Goal: Navigation & Orientation: Find specific page/section

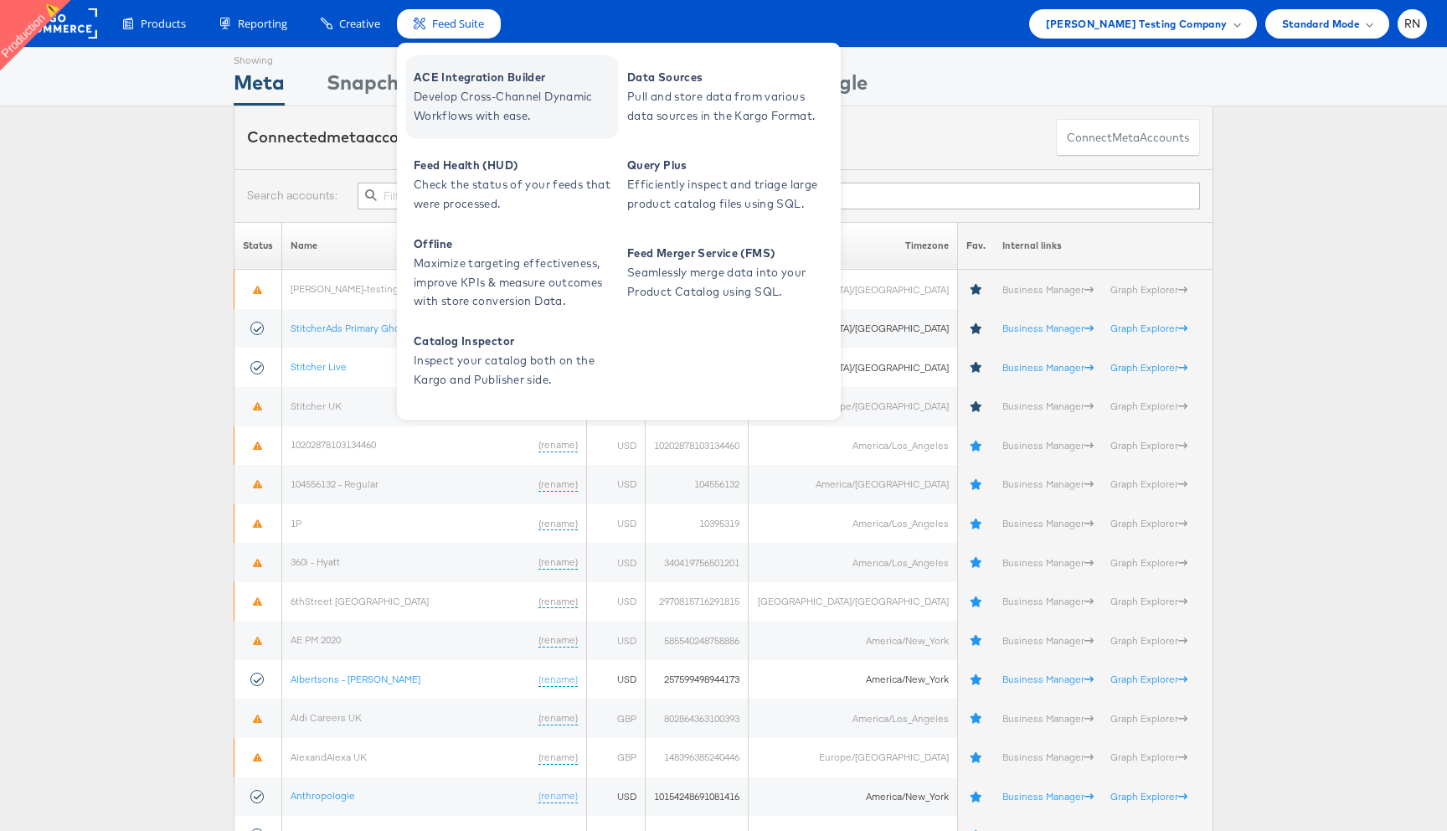
click at [451, 102] on span "Develop Cross-Channel Dynamic Workflows with ease." at bounding box center [514, 106] width 201 height 39
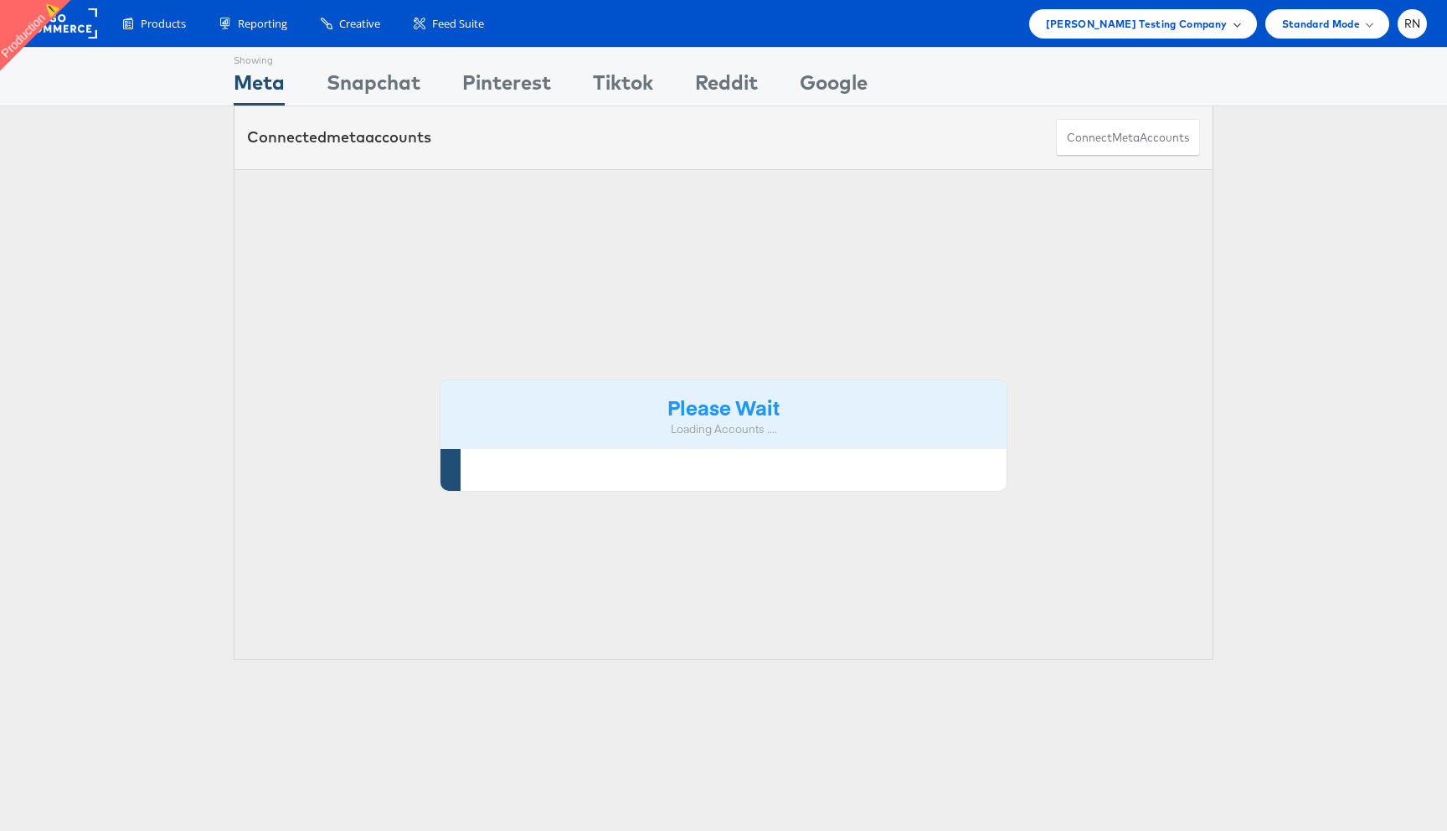
click at [1183, 16] on span "[PERSON_NAME] Testing Company" at bounding box center [1137, 24] width 182 height 18
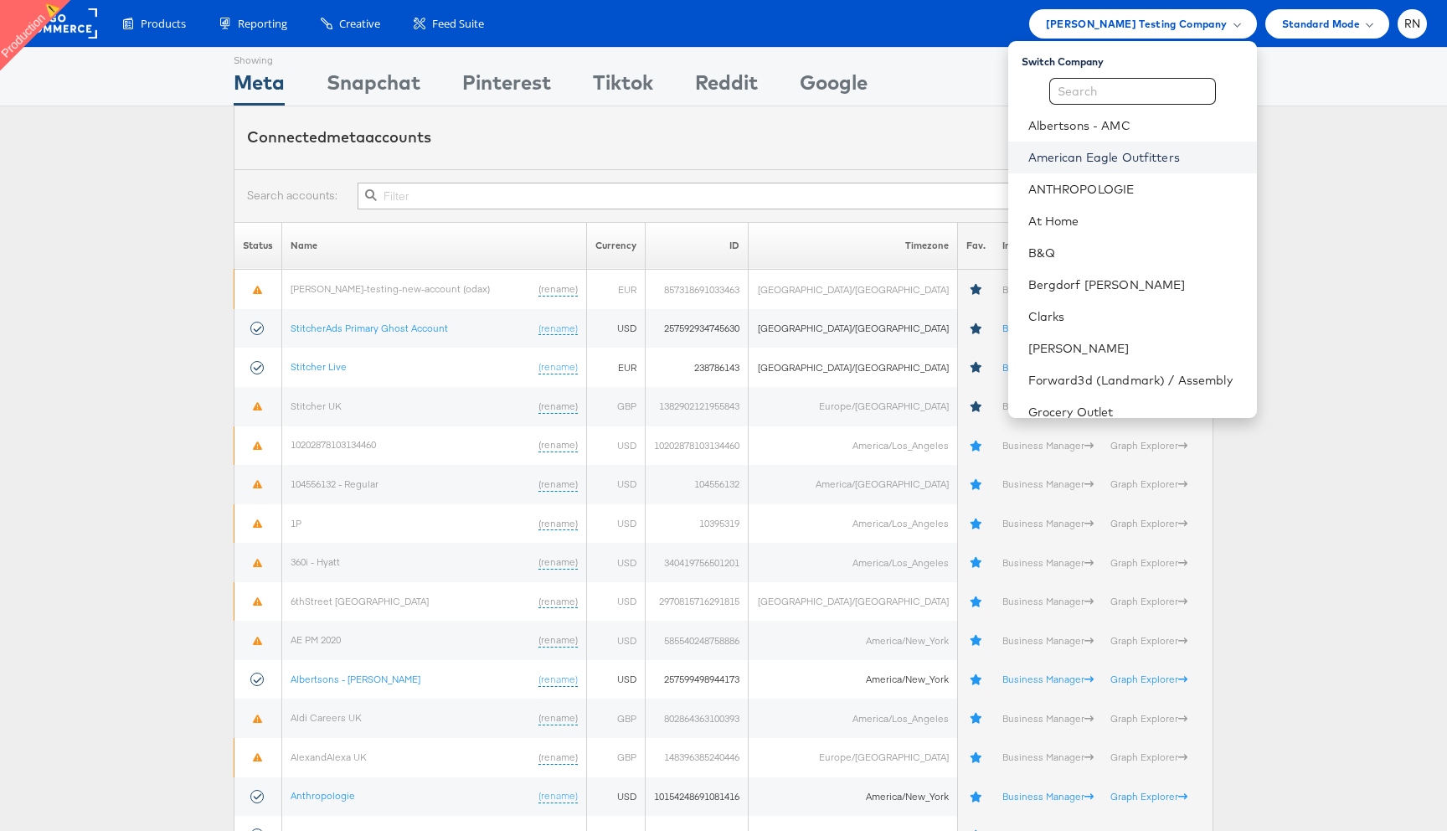
click at [1109, 162] on link "American Eagle Outfitters" at bounding box center [1135, 157] width 215 height 17
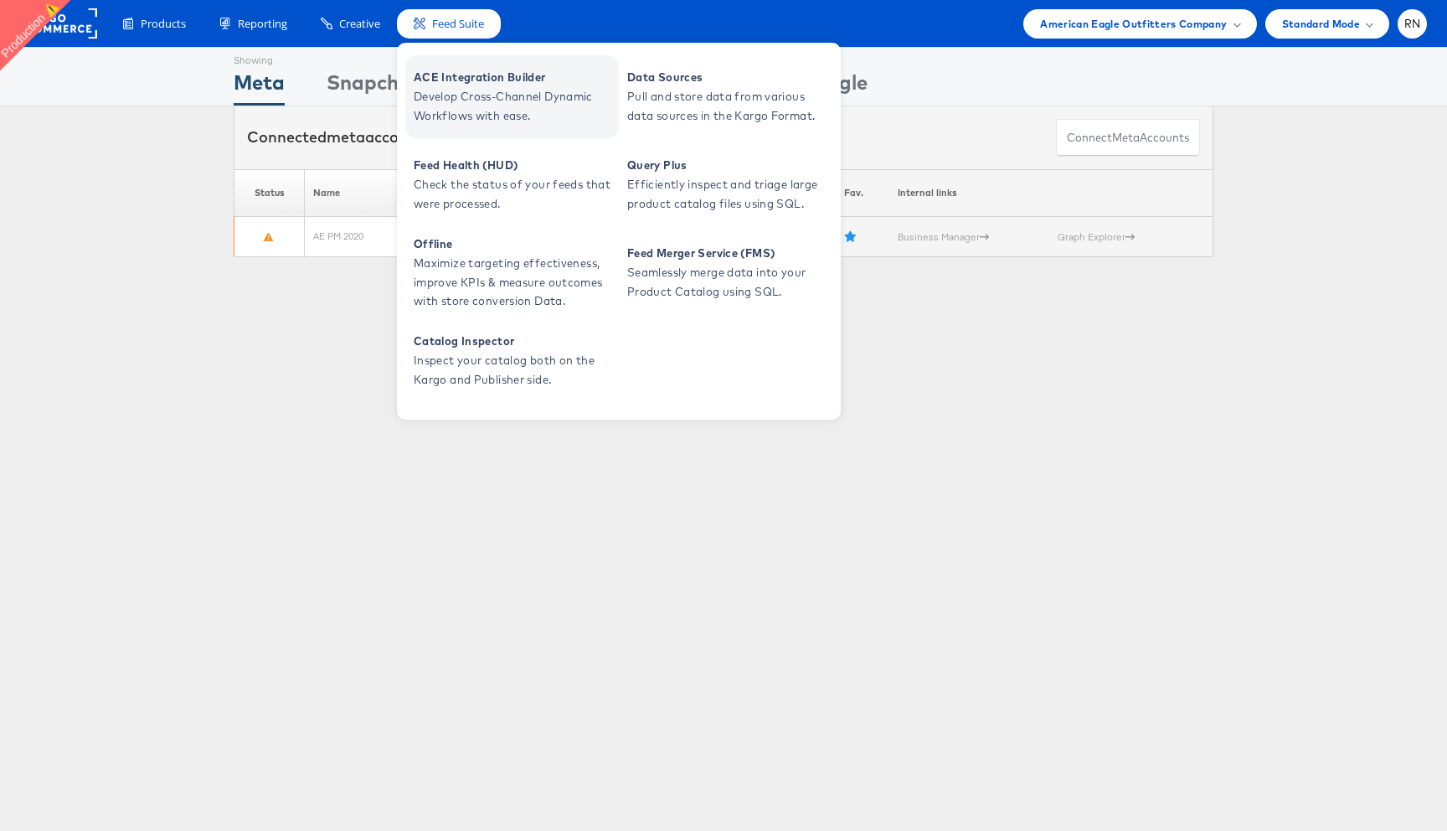
click at [472, 113] on span "Develop Cross-Channel Dynamic Workflows with ease." at bounding box center [514, 106] width 201 height 39
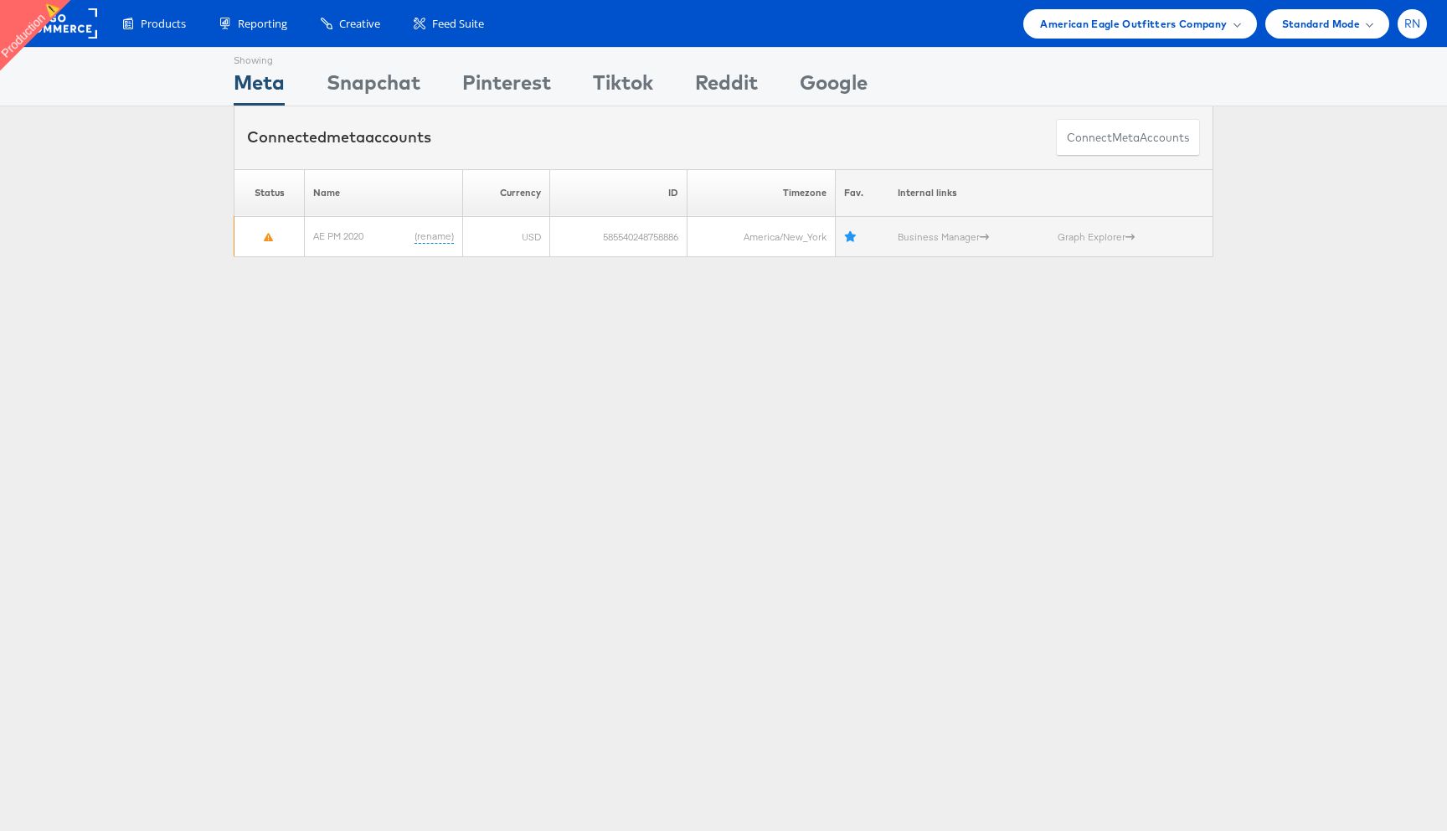
click at [1418, 19] on span "RN" at bounding box center [1412, 23] width 17 height 11
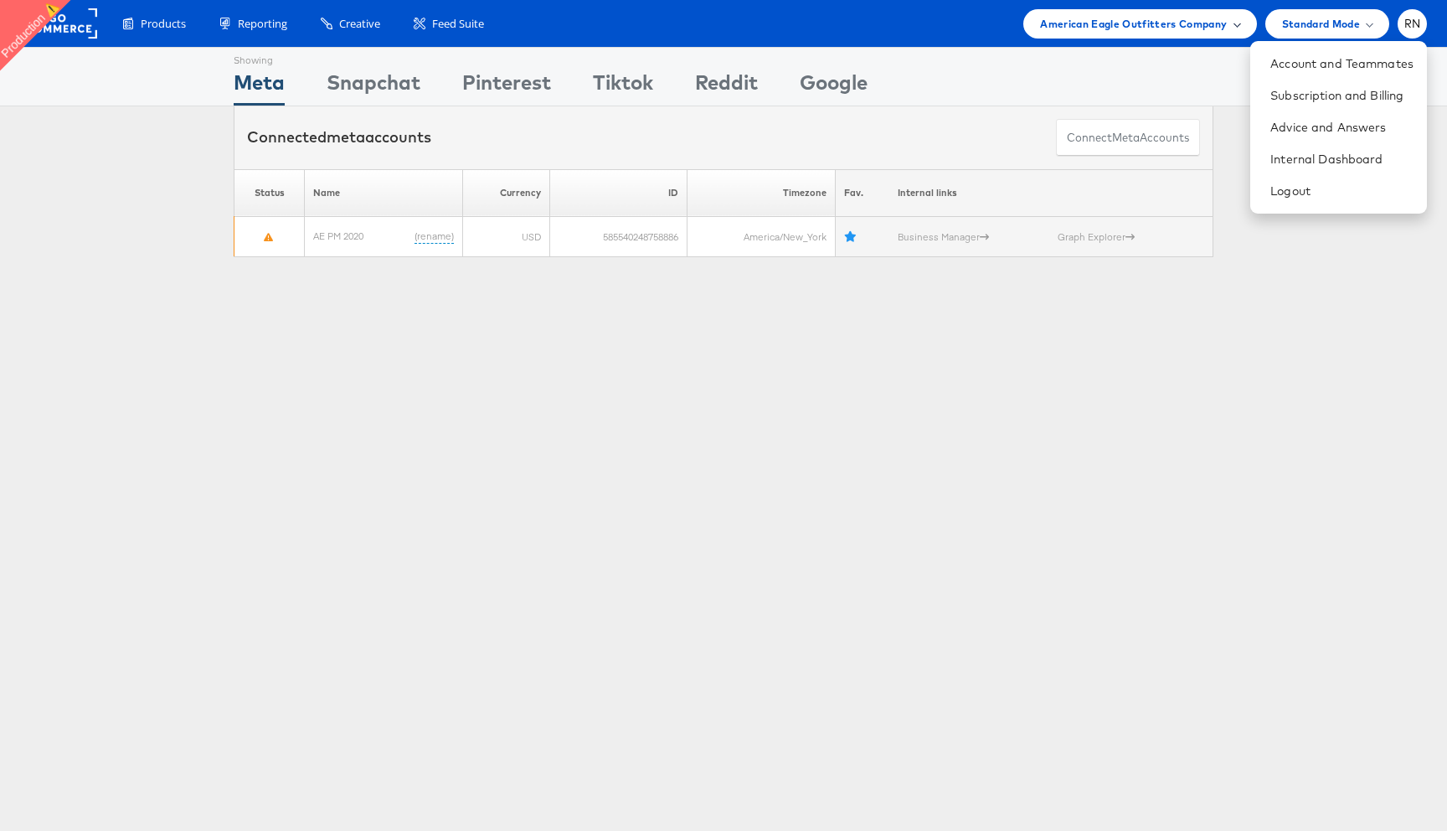
click at [1193, 18] on span "American Eagle Outfitters Company" at bounding box center [1133, 24] width 187 height 18
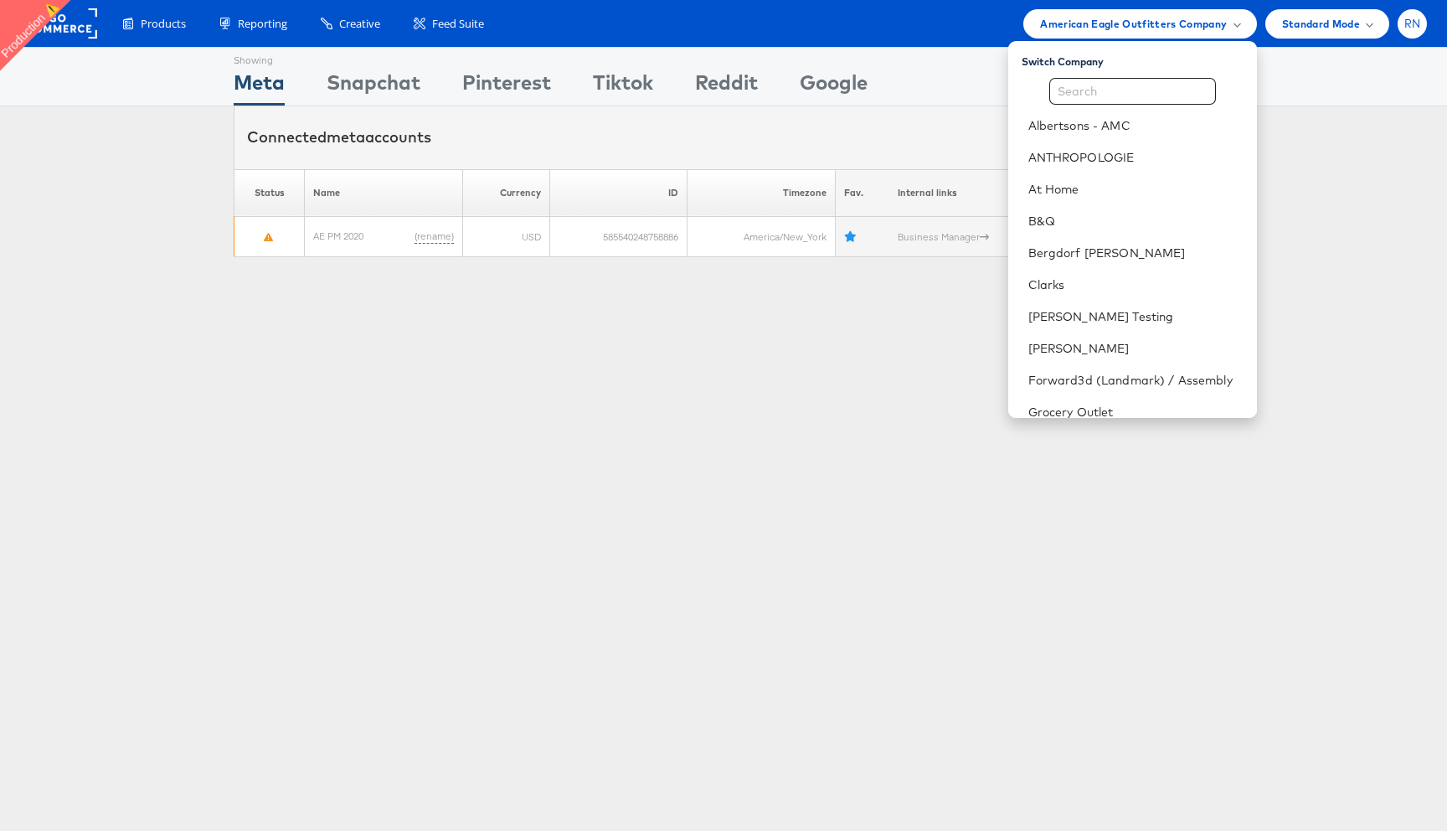
click at [1406, 31] on div "RN" at bounding box center [1412, 23] width 29 height 29
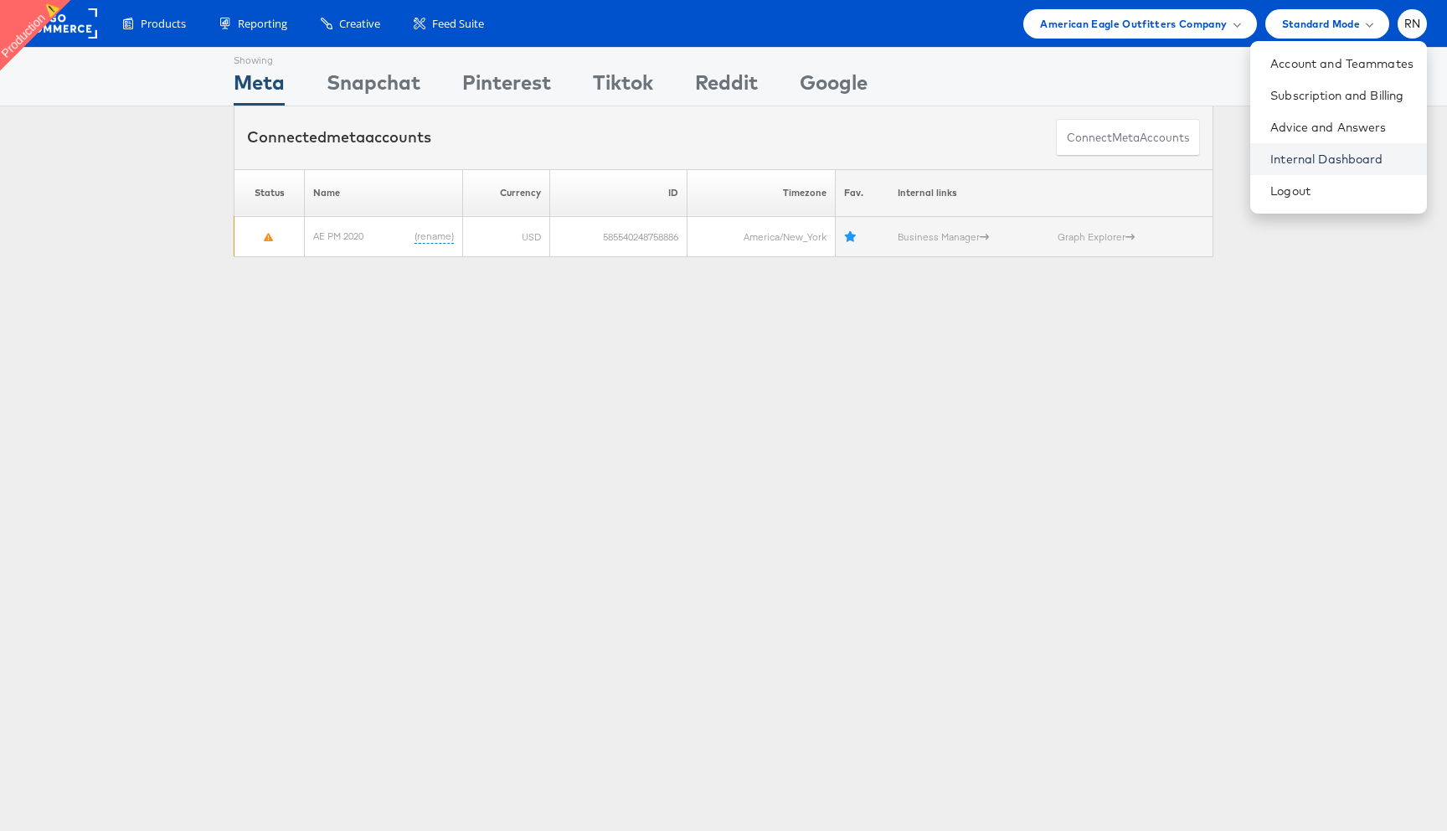
click at [1326, 162] on link "Internal Dashboard" at bounding box center [1341, 159] width 143 height 17
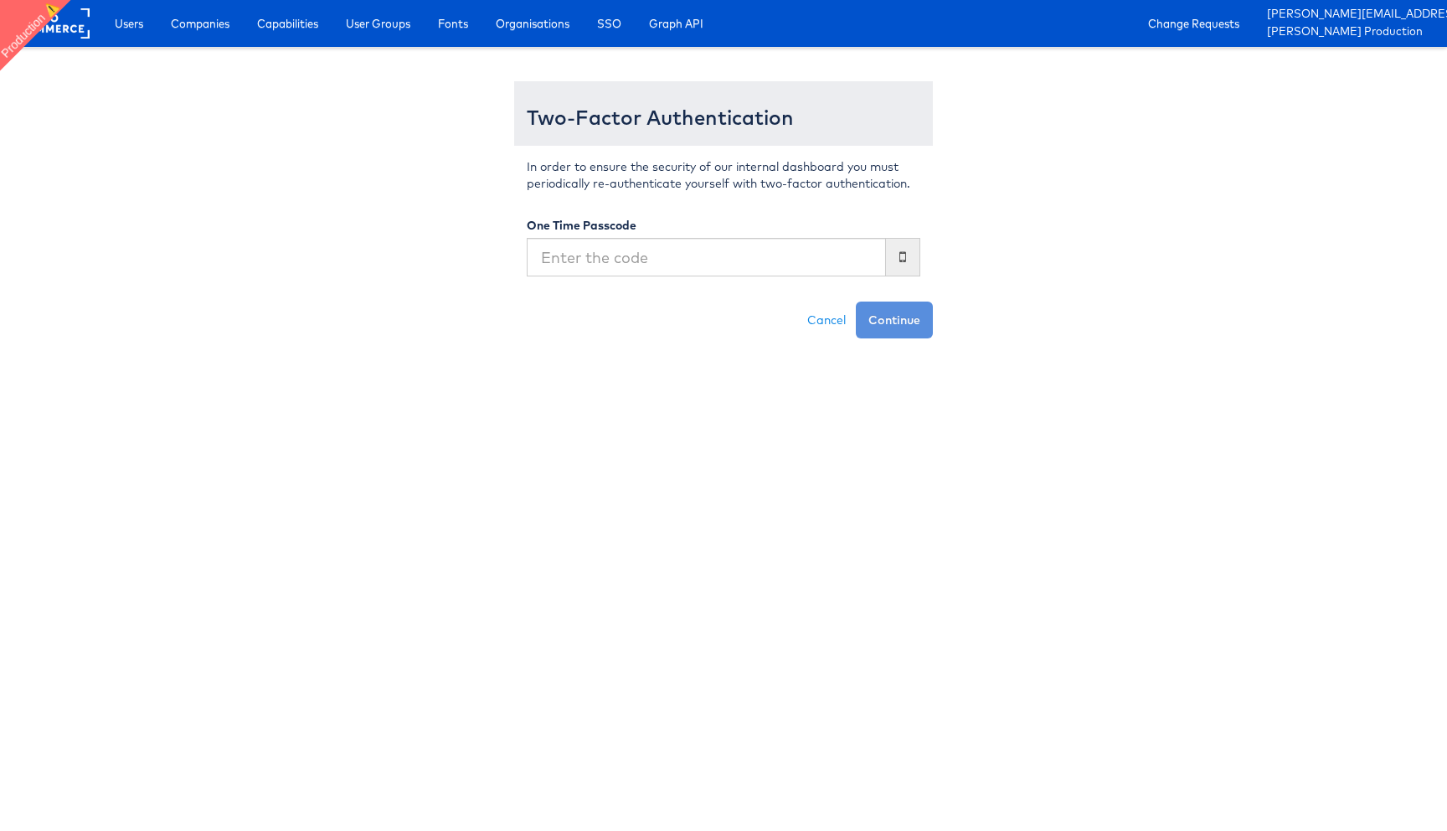
click at [843, 249] on input "text" at bounding box center [706, 257] width 359 height 39
click at [627, 258] on input "text" at bounding box center [706, 257] width 359 height 39
click at [552, 250] on input "text" at bounding box center [706, 257] width 359 height 39
type input "125128"
click at [856, 301] on button "Continue" at bounding box center [894, 319] width 77 height 37
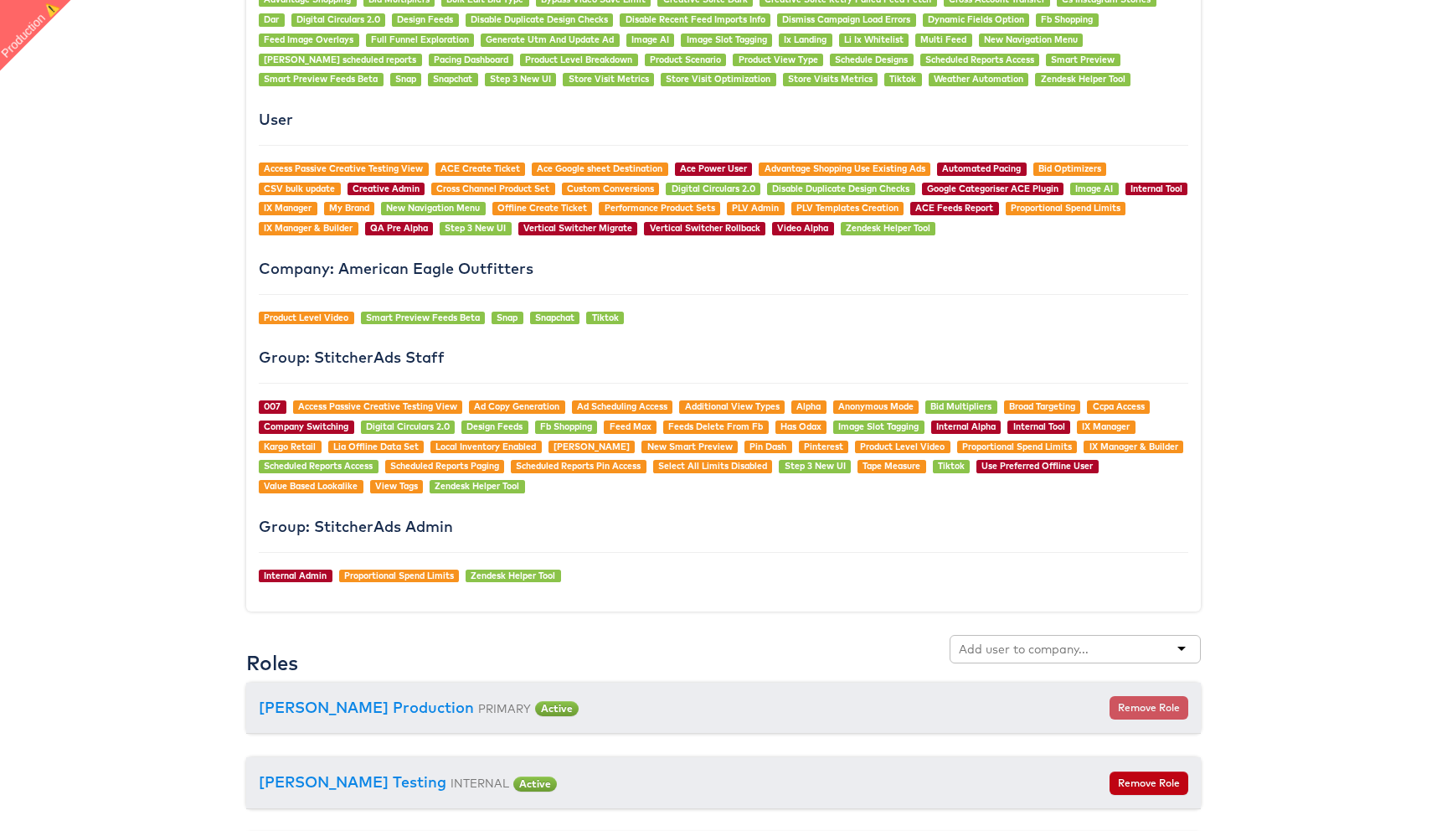
scroll to position [1331, 0]
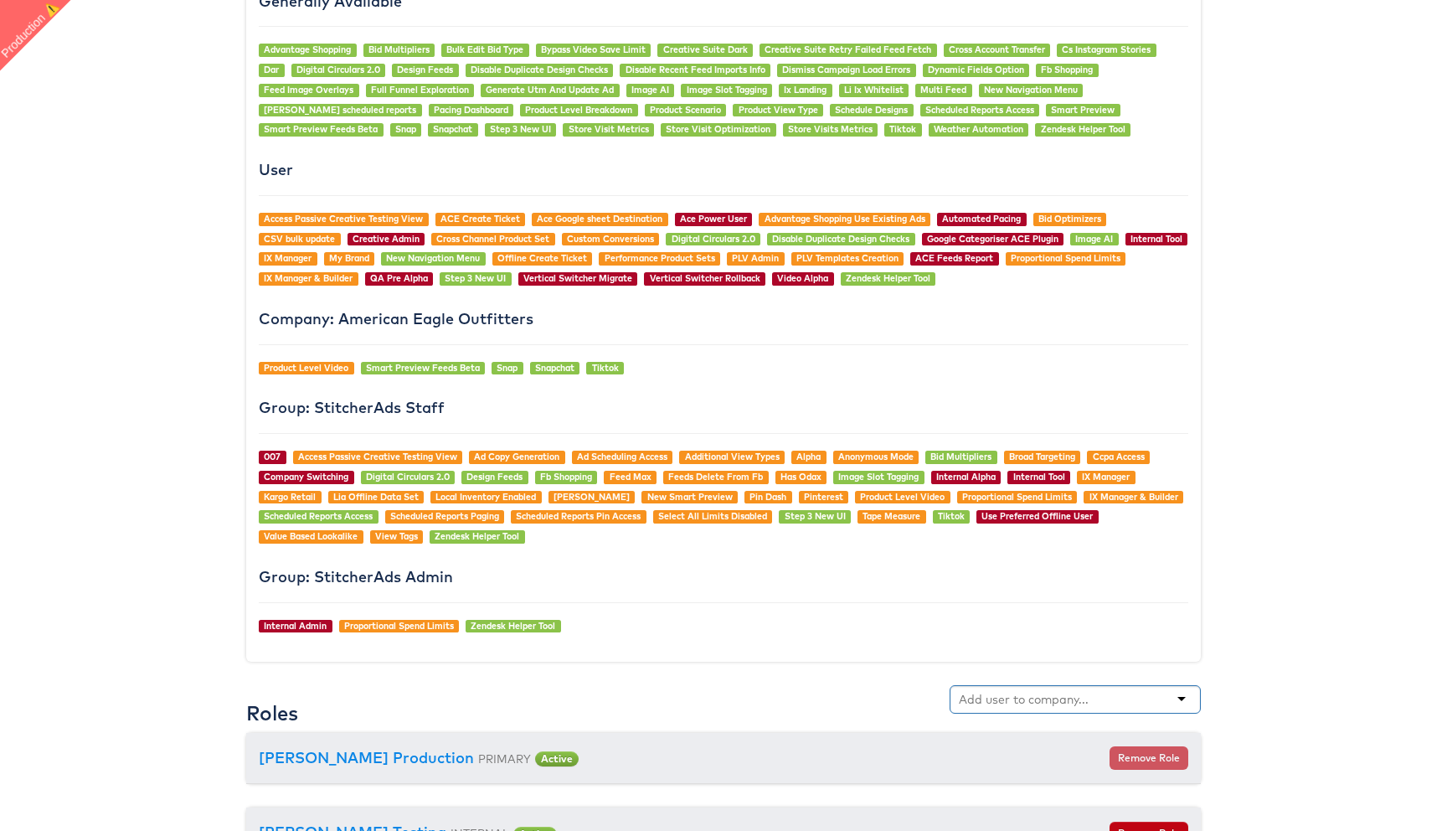
click at [1003, 699] on input "text" at bounding box center [1025, 699] width 132 height 17
type input "bel"
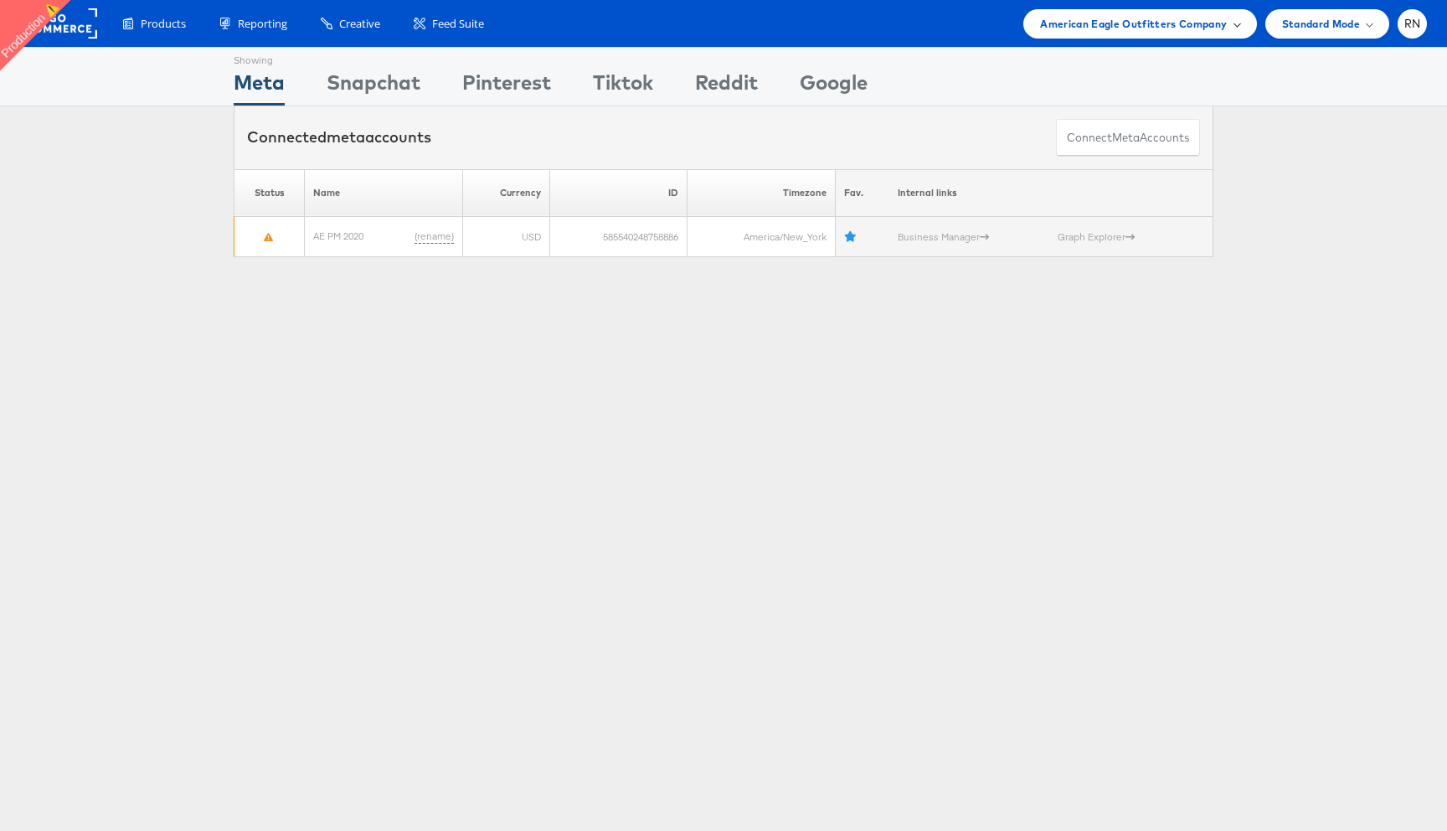
click at [1217, 19] on span "American Eagle Outfitters Company" at bounding box center [1133, 24] width 187 height 18
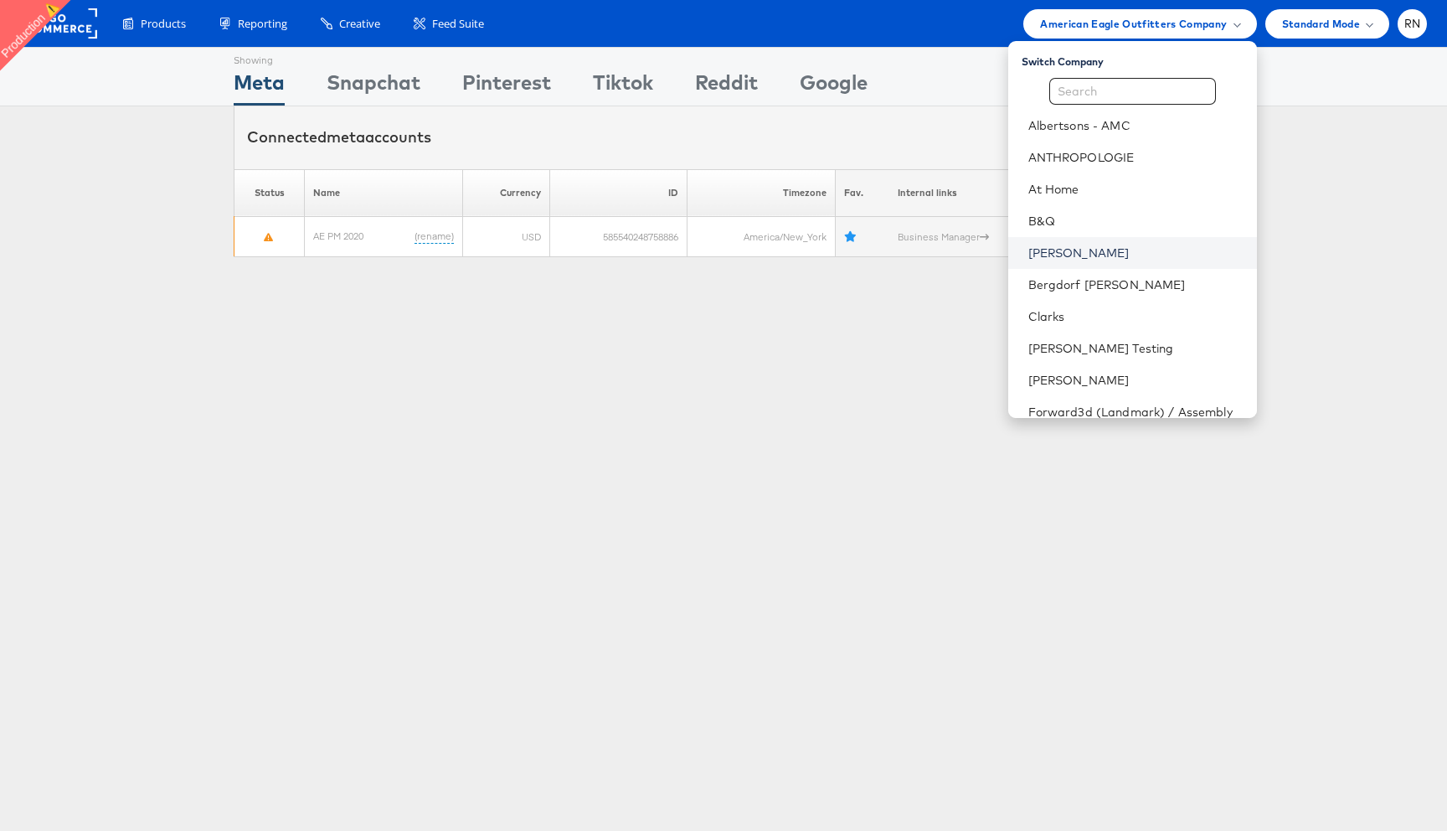
click at [1058, 250] on link "Belk" at bounding box center [1135, 253] width 215 height 17
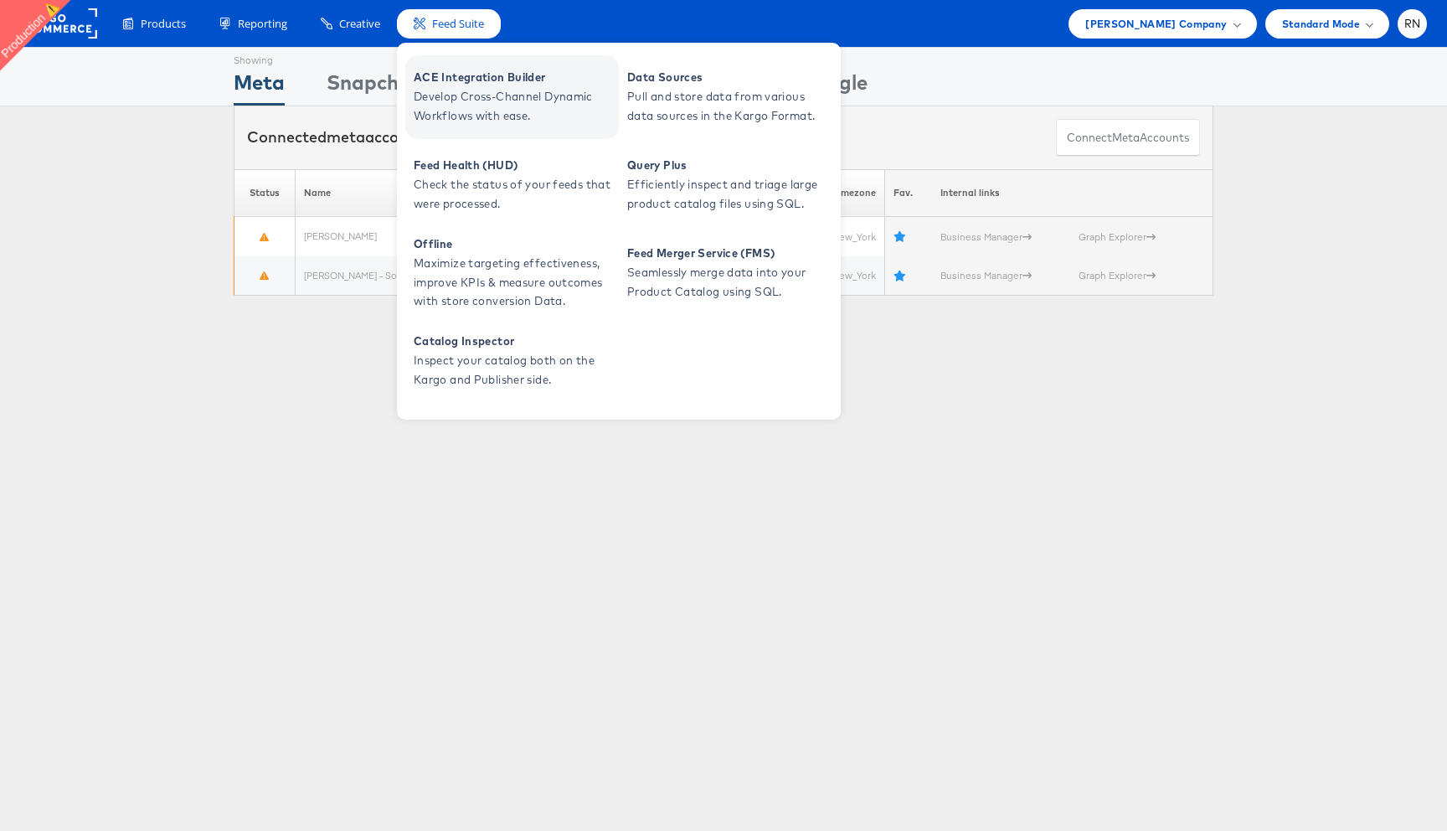
click at [456, 87] on span "Develop Cross-Channel Dynamic Workflows with ease." at bounding box center [514, 106] width 201 height 39
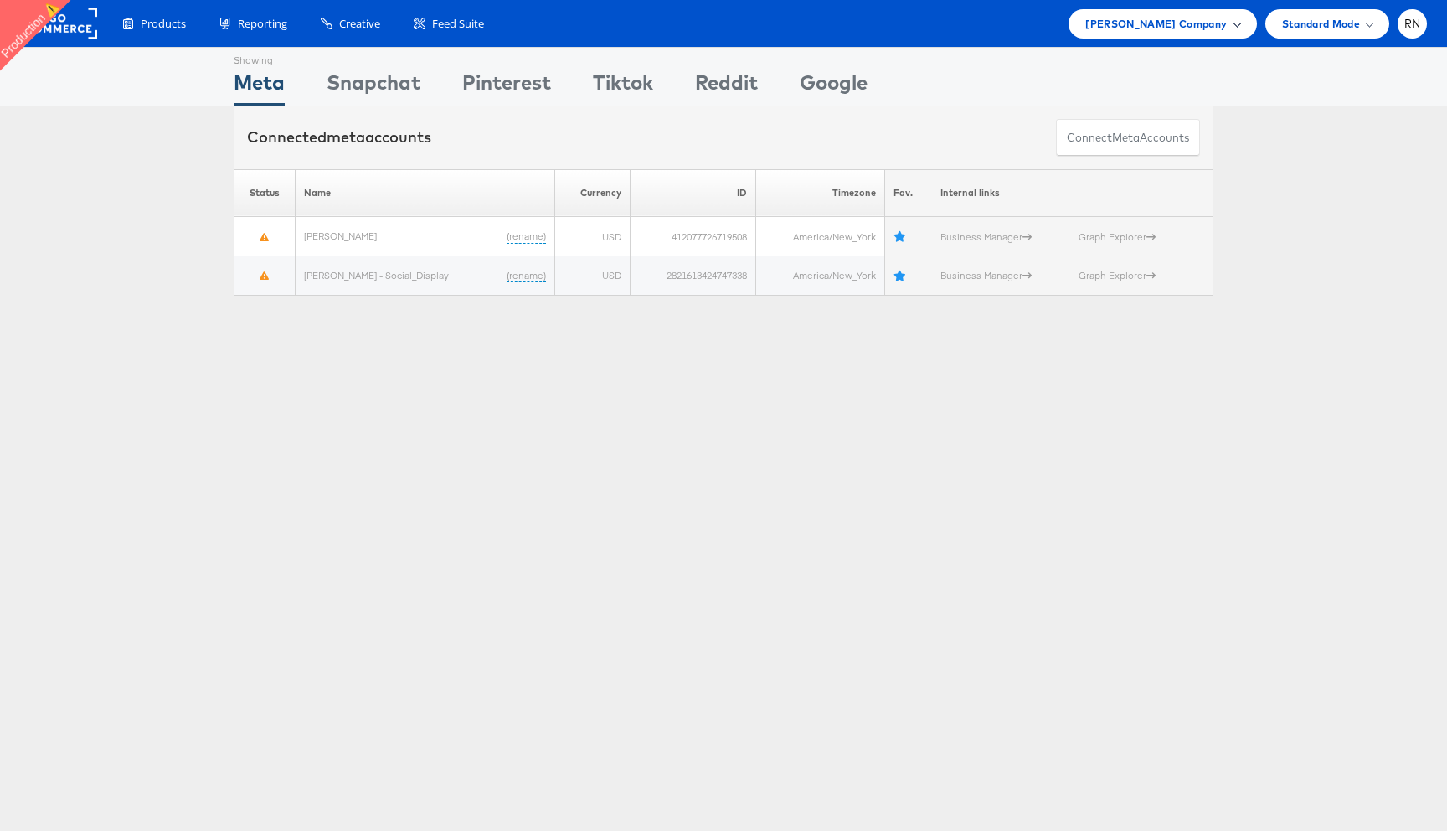
click at [1182, 19] on span "Belk Company" at bounding box center [1156, 24] width 142 height 18
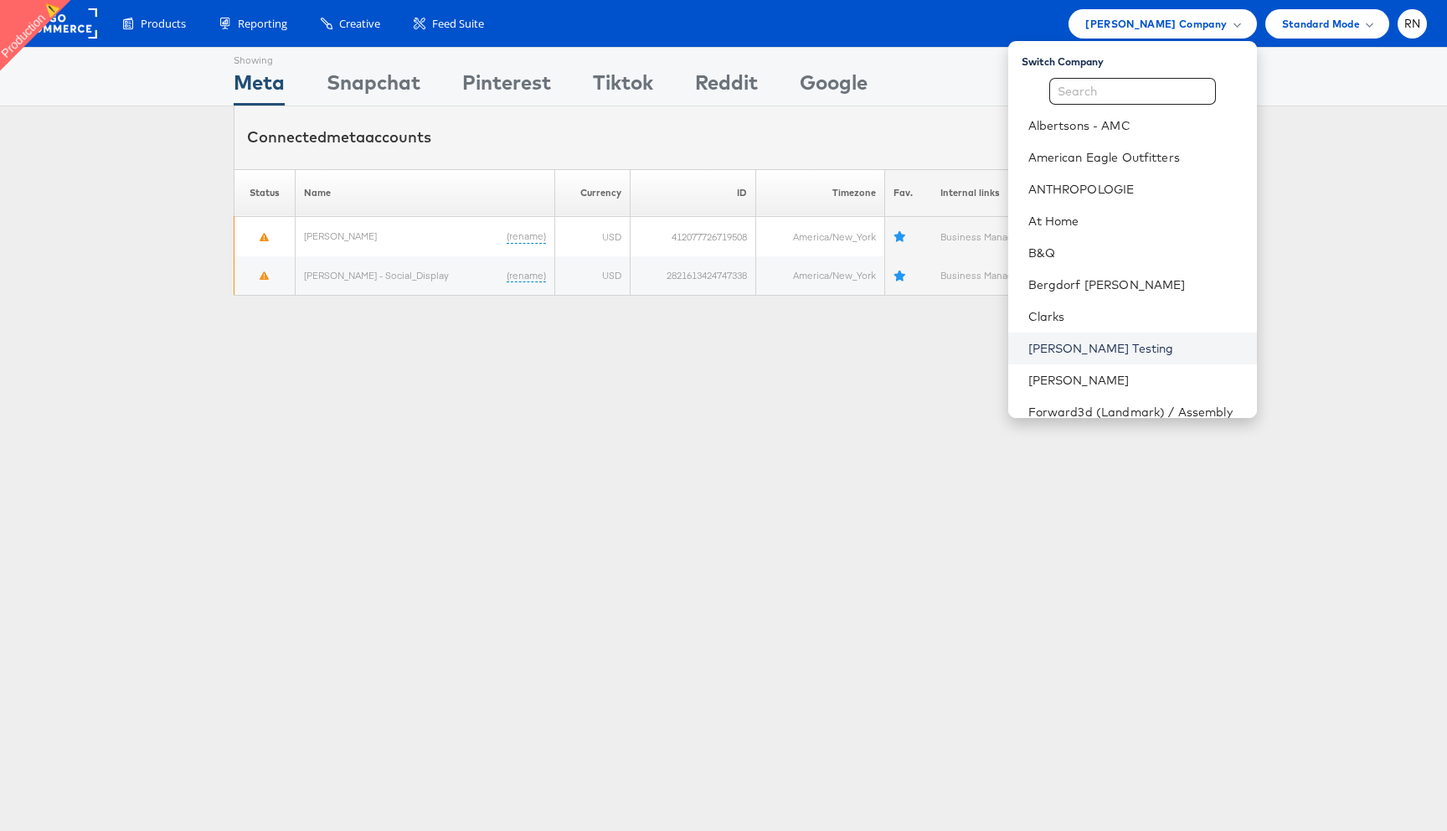
click at [1102, 348] on link "Colin Clarke Testing" at bounding box center [1135, 348] width 215 height 17
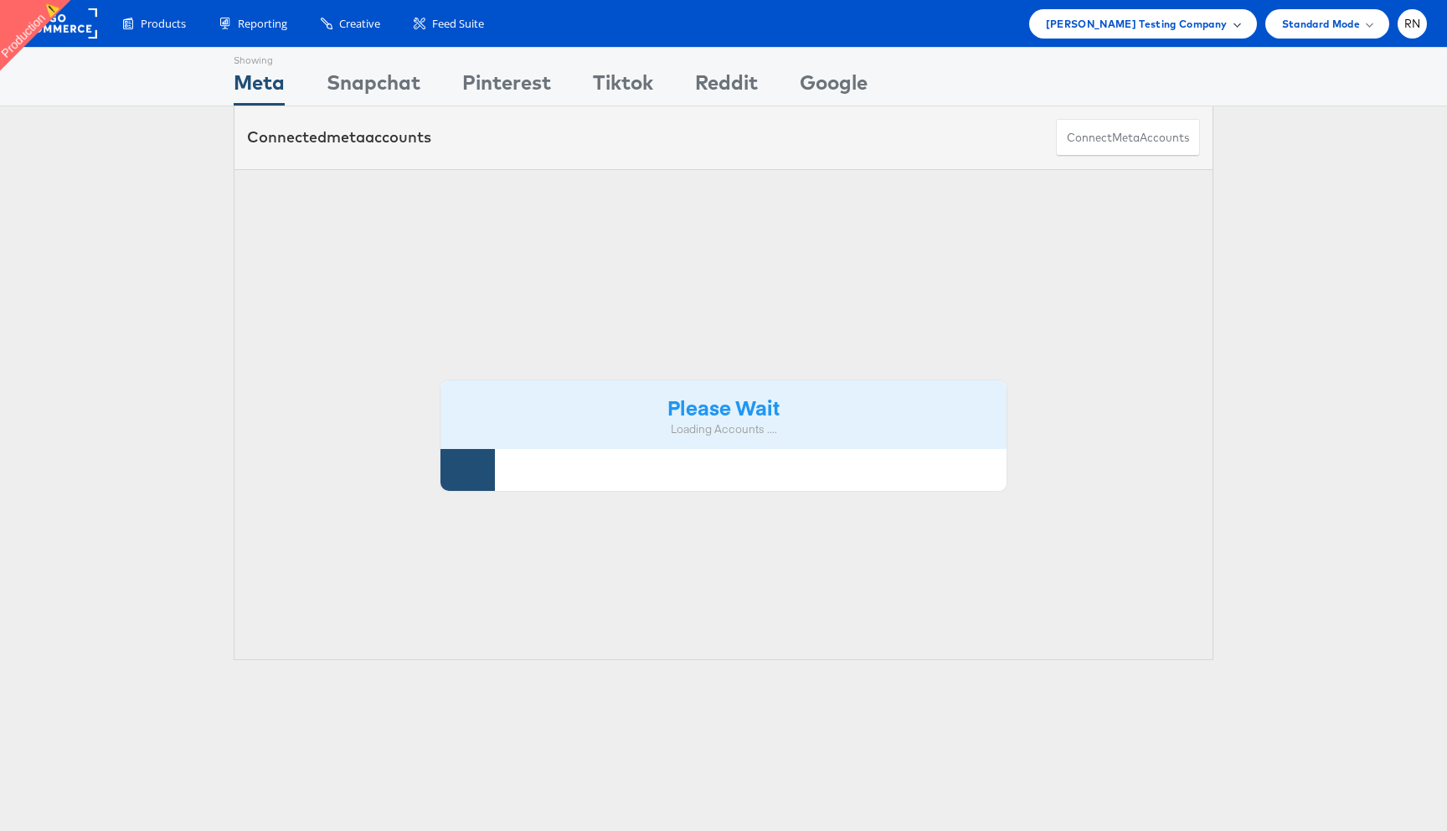
click at [1168, 25] on span "[PERSON_NAME] Testing Company" at bounding box center [1137, 24] width 182 height 18
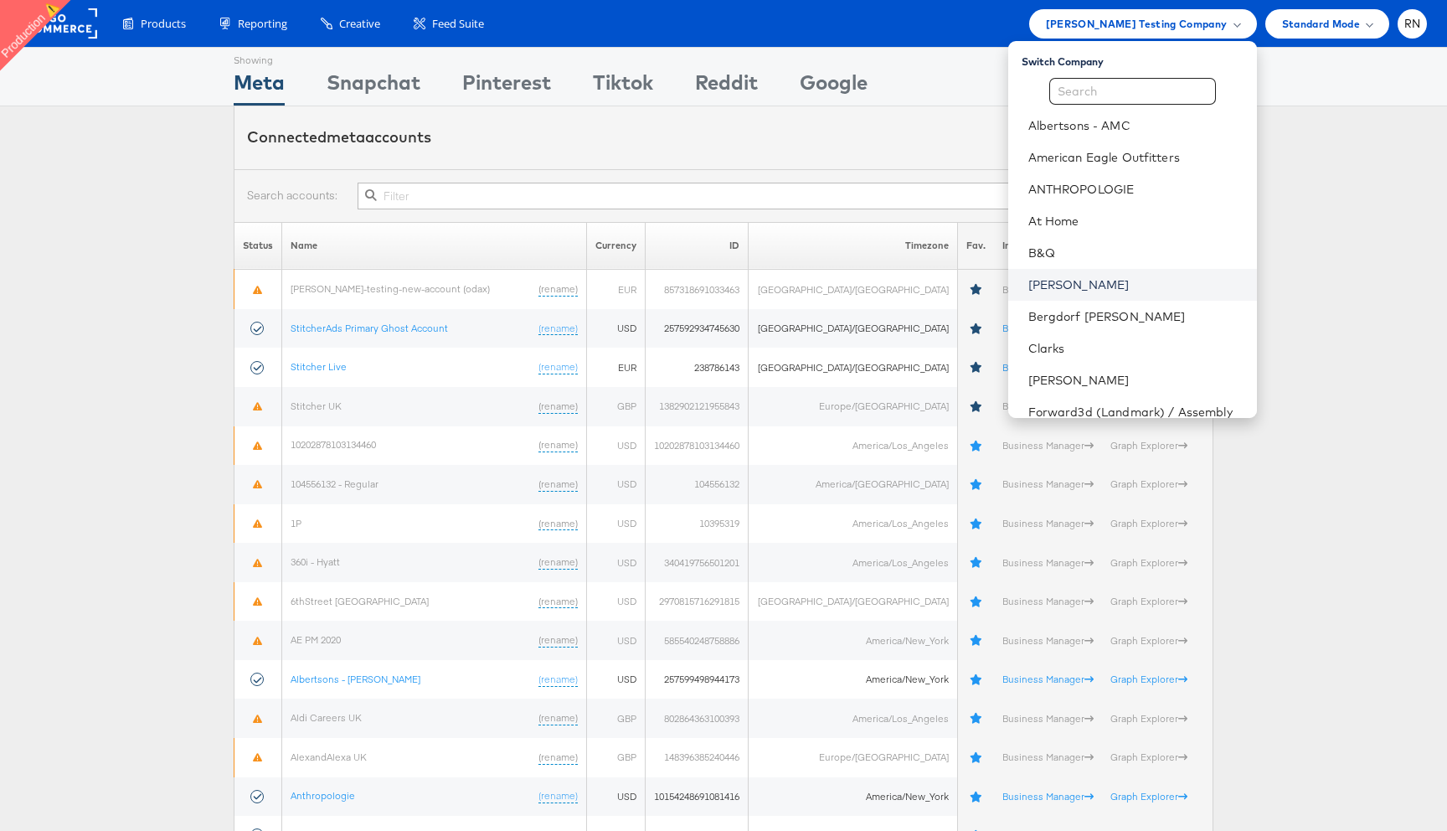
click at [1050, 289] on link "[PERSON_NAME]" at bounding box center [1135, 284] width 215 height 17
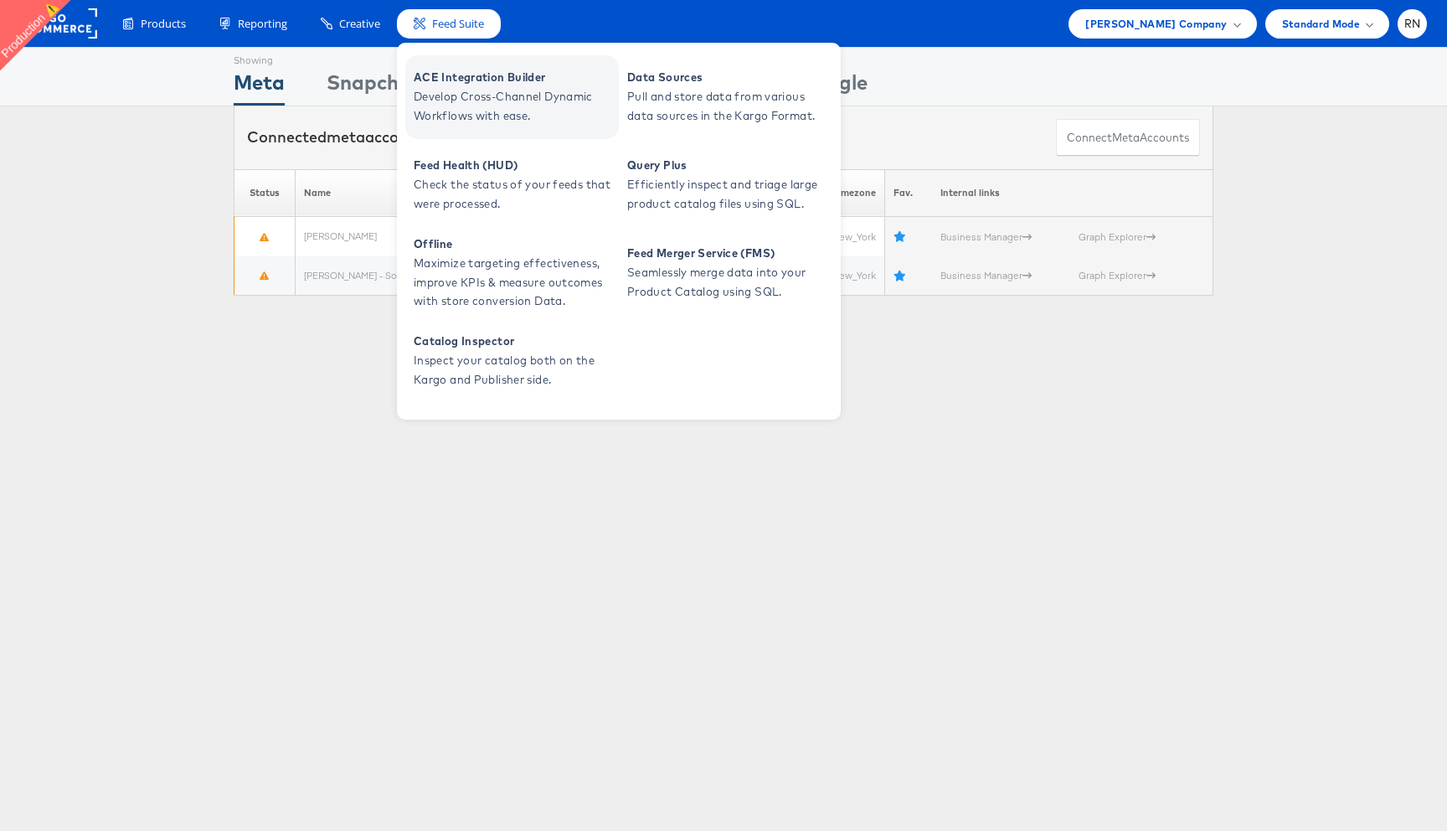
click at [495, 90] on span "Develop Cross-Channel Dynamic Workflows with ease." at bounding box center [514, 106] width 201 height 39
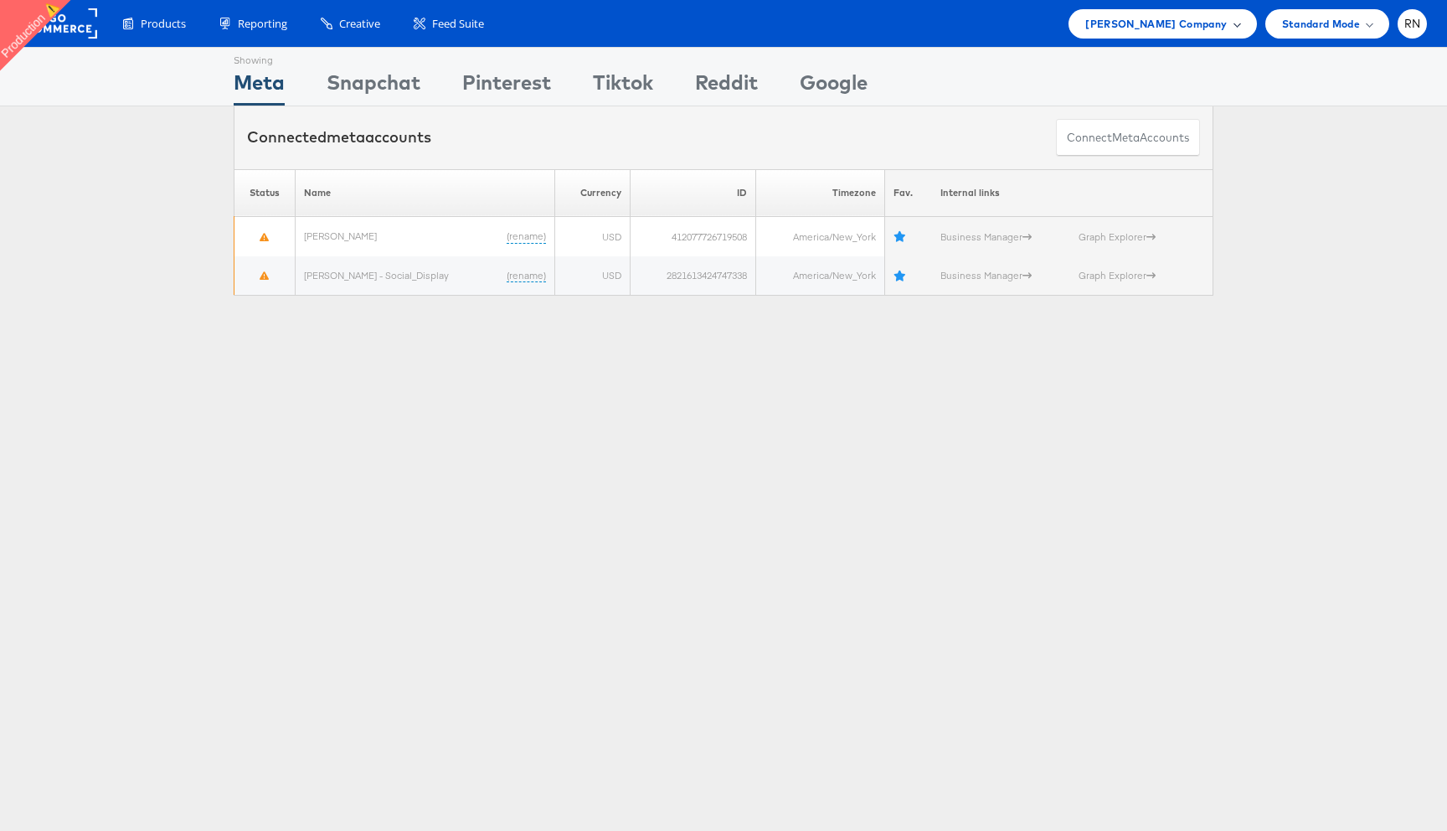
click at [1217, 22] on span "Belk Company" at bounding box center [1156, 24] width 142 height 18
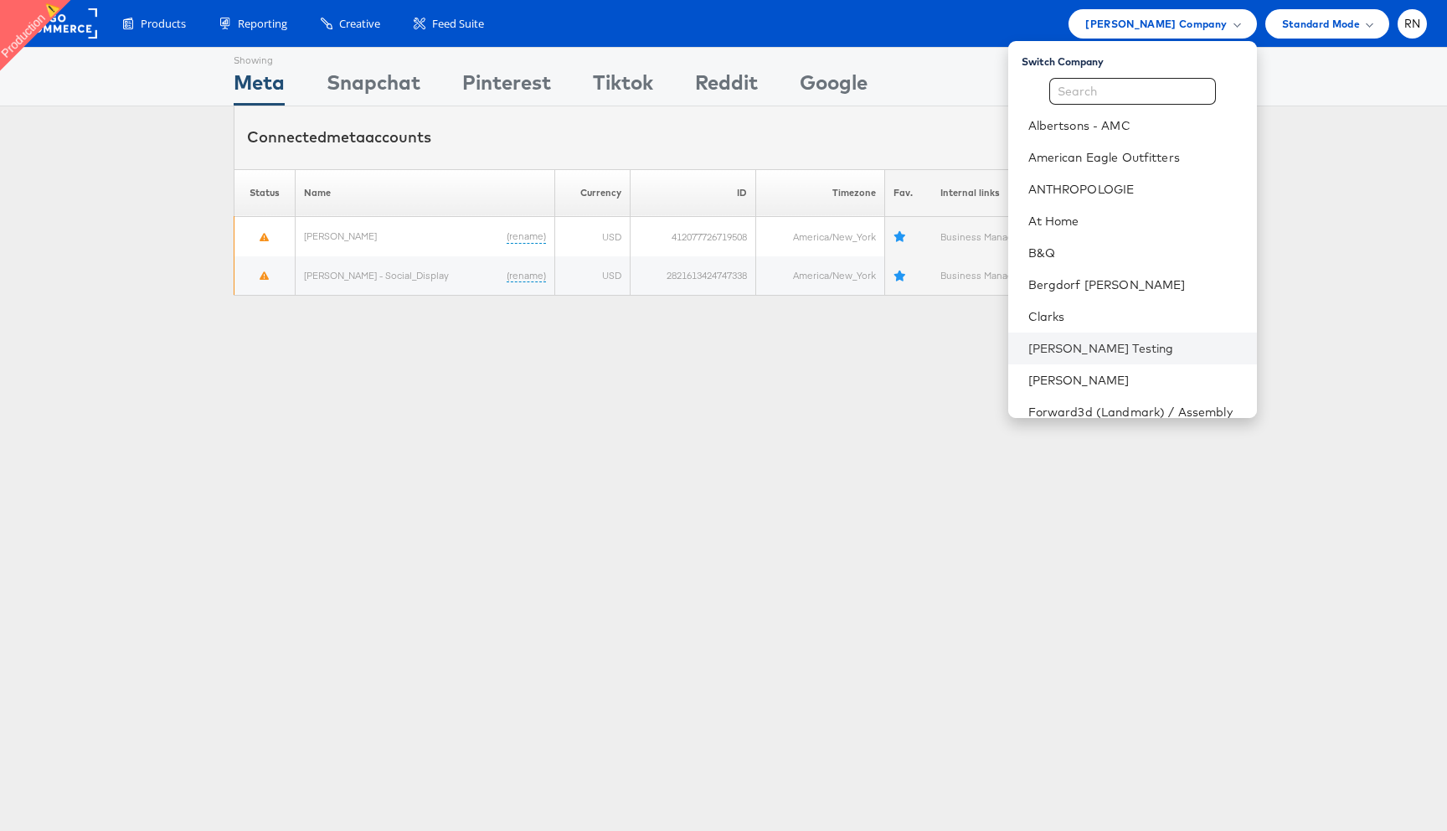
click at [1112, 333] on li "Colin Clarke Testing" at bounding box center [1132, 348] width 249 height 32
click at [1081, 345] on link "Colin Clarke Testing" at bounding box center [1135, 348] width 215 height 17
